Goal: Navigation & Orientation: Find specific page/section

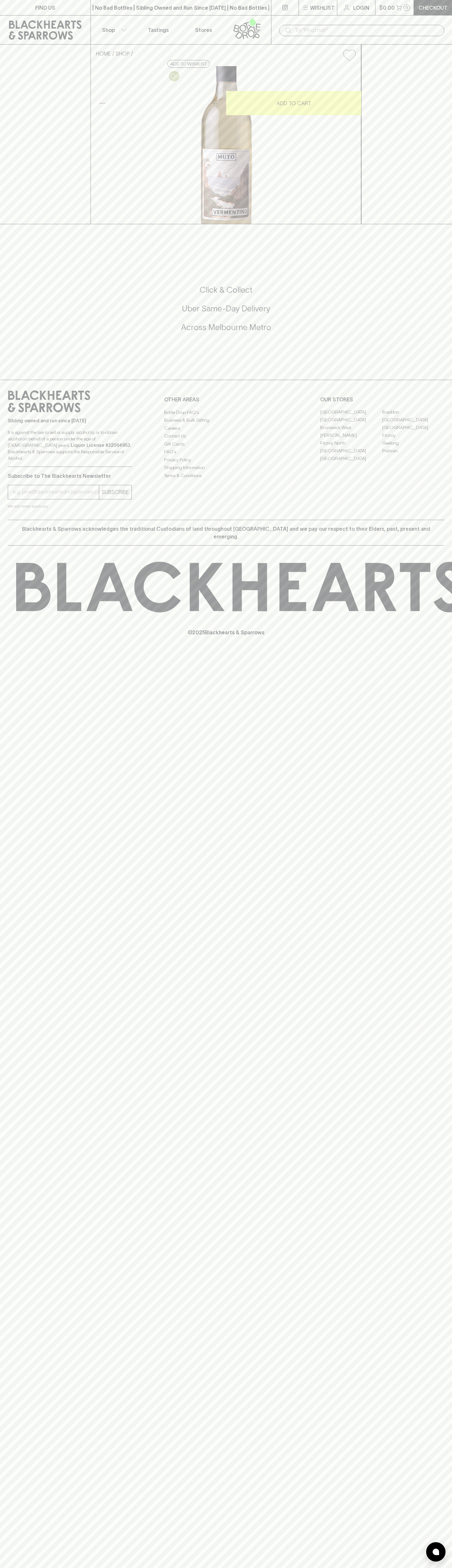
click at [136, 28] on link "Tastings" at bounding box center [158, 29] width 45 height 29
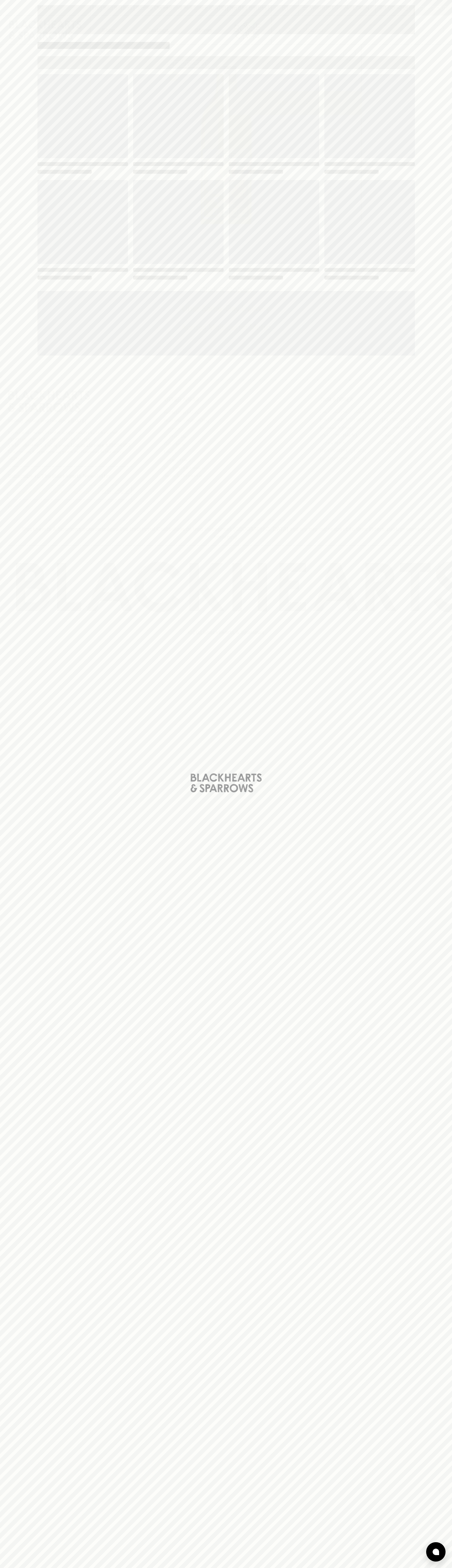
click at [451, 1059] on div "Loading" at bounding box center [226, 784] width 452 height 1568
click at [46, 1567] on html "FIND US | No Bad Bottles | Sibling Owned and Run Since 2006 | No Bad Bottles | …" at bounding box center [226, 784] width 452 height 1568
click at [27, 81] on div "Loading" at bounding box center [226, 784] width 452 height 1568
